Goal: Find specific page/section: Find specific page/section

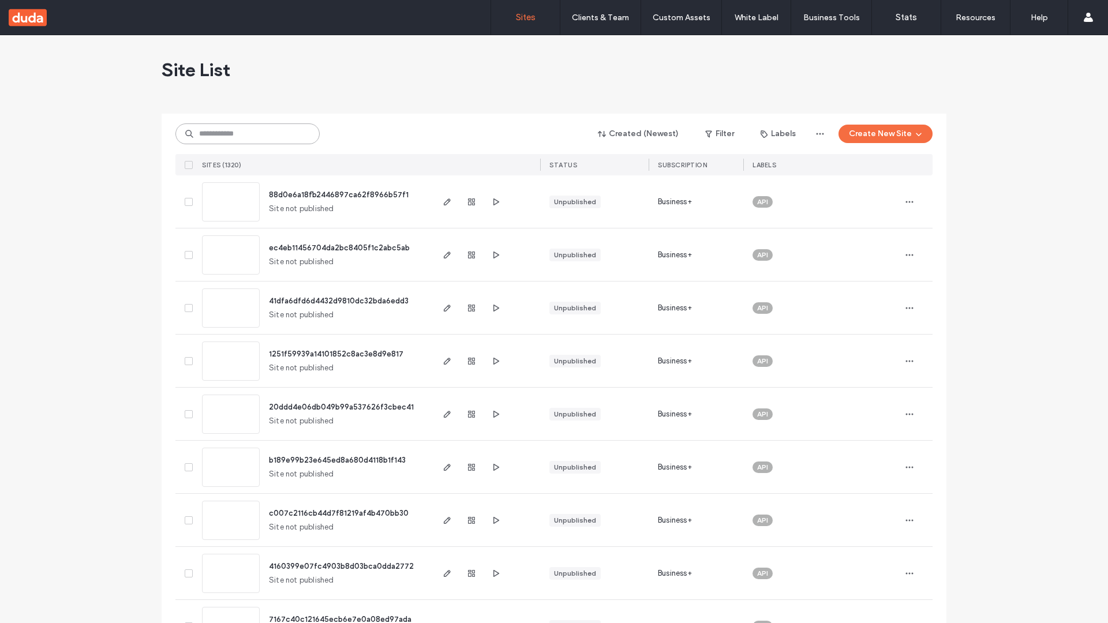
click at [248, 134] on input at bounding box center [247, 133] width 144 height 21
type input "**********"
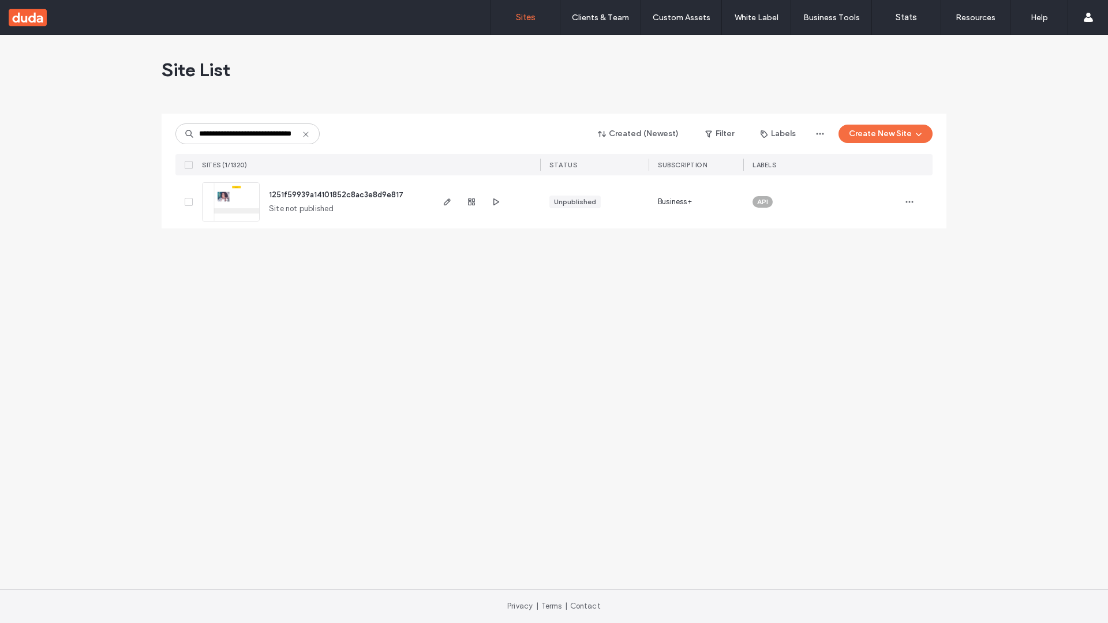
click at [336, 194] on span "1251f59939a14101852c8ac3e8d9e817" at bounding box center [336, 194] width 134 height 9
